Goal: Transaction & Acquisition: Purchase product/service

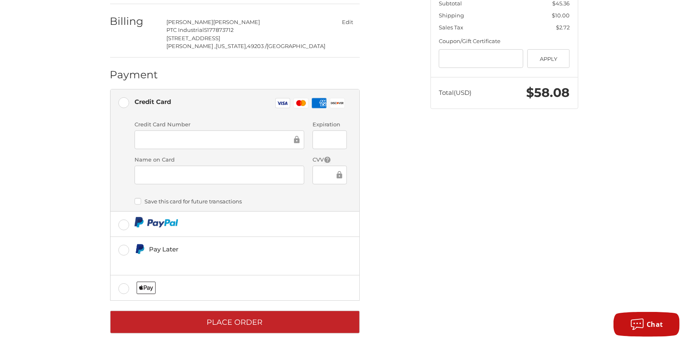
scroll to position [202, 0]
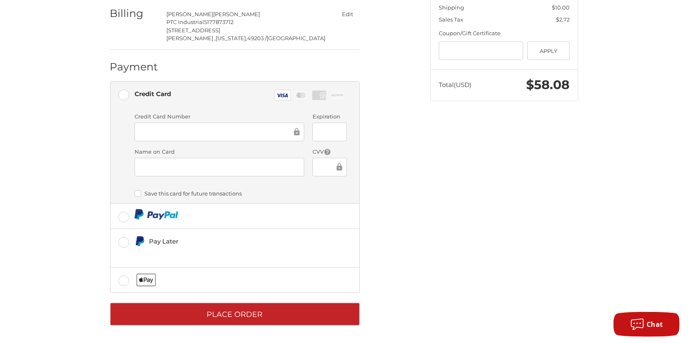
click at [319, 118] on label "Expiration" at bounding box center [330, 117] width 34 height 8
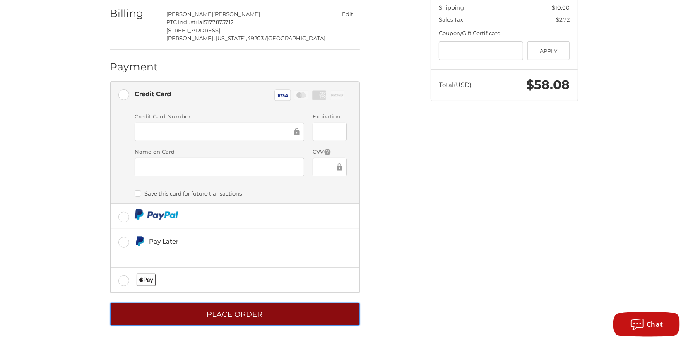
click at [231, 318] on button "Place Order" at bounding box center [235, 314] width 250 height 23
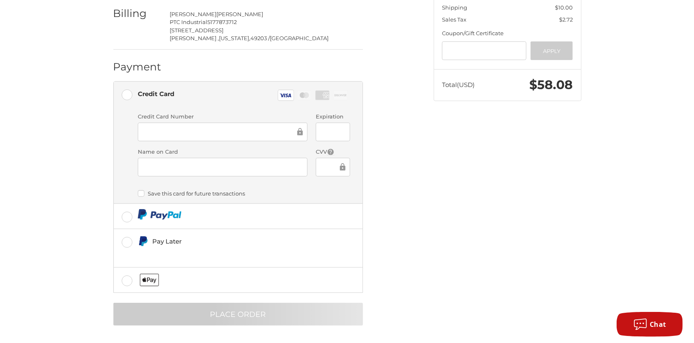
scroll to position [0, 0]
